Goal: Transaction & Acquisition: Subscribe to service/newsletter

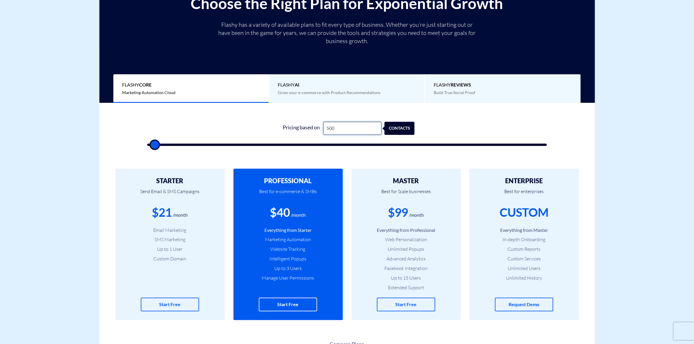
drag, startPoint x: 352, startPoint y: 127, endPoint x: 291, endPoint y: 134, distance: 61.9
click at [291, 134] on div "Pricing based on 500 contacts" at bounding box center [347, 128] width 135 height 13
click at [344, 129] on input "500" at bounding box center [352, 128] width 58 height 13
type input "500"
type input "1,000"
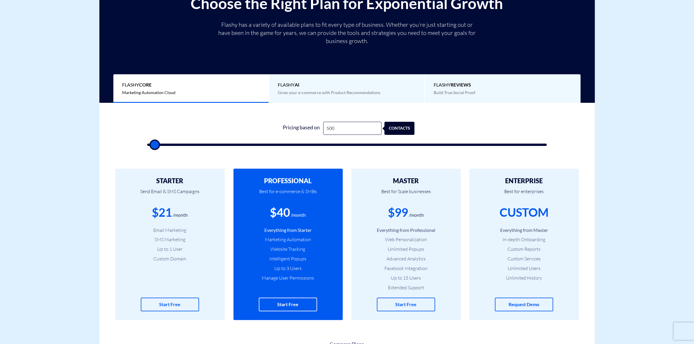
type input "1000"
type input "2,000"
type input "2000"
type input "5,000"
type input "5000"
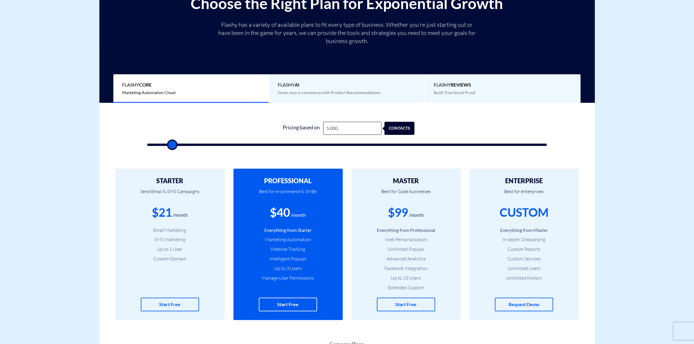
type input "6,000"
type input "6000"
type input "14,000"
type input "14000"
type input "16,000"
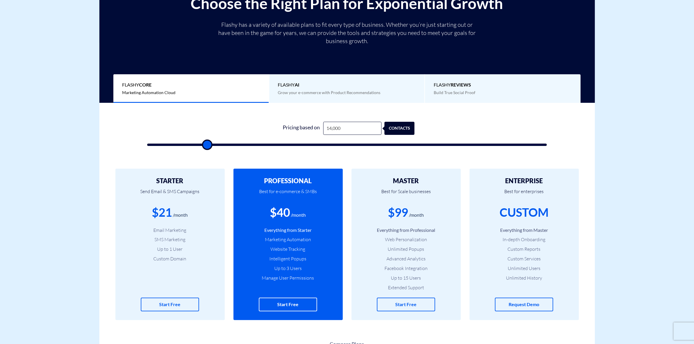
type input "16000"
type input "21,500"
type input "21500"
type input "25,500"
type input "25500"
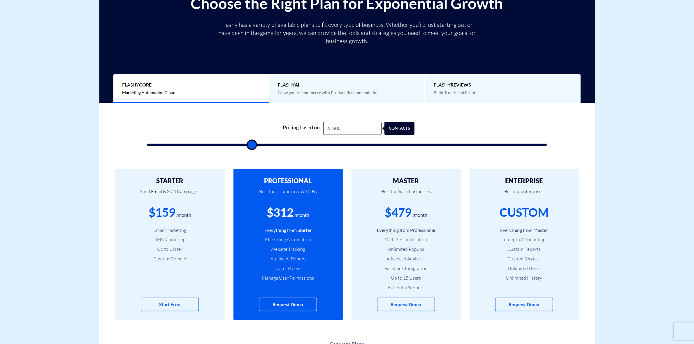
type input "27,500"
type input "27500"
type input "29,000"
type input "29000"
type input "31,500"
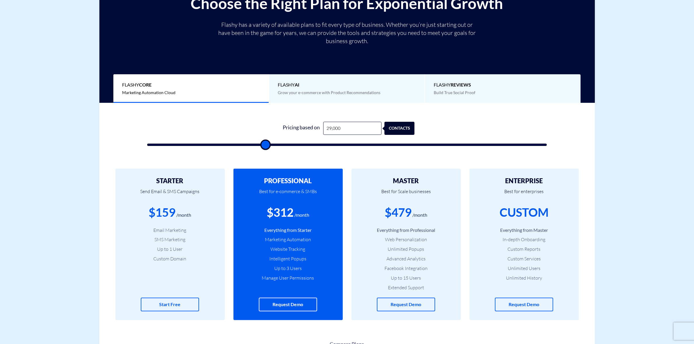
type input "31500"
type input "32,500"
type input "32500"
type input "34,000"
type input "34000"
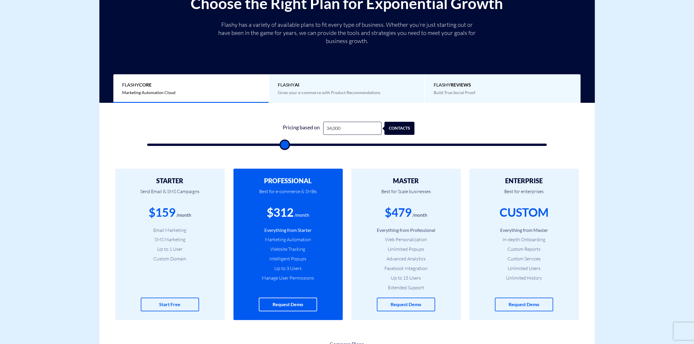
type input "35,500"
type input "35500"
type input "36,000"
type input "36000"
type input "36,500"
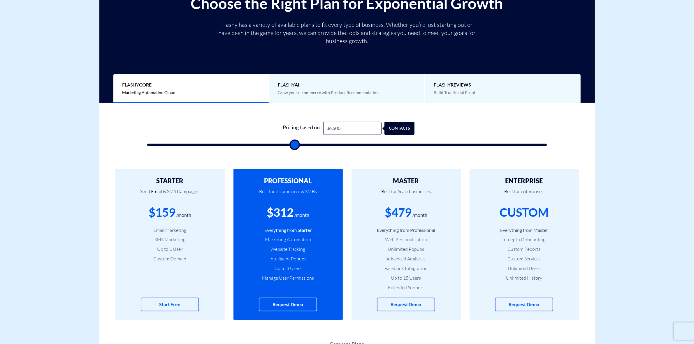
drag, startPoint x: 152, startPoint y: 146, endPoint x: 295, endPoint y: 146, distance: 142.3
type input "36500"
click at [295, 146] on input "range" at bounding box center [347, 145] width 400 height 2
drag, startPoint x: 343, startPoint y: 127, endPoint x: 298, endPoint y: 128, distance: 44.6
click at [298, 128] on div "Pricing based on 36,500 contacts" at bounding box center [347, 128] width 135 height 13
